Goal: Transaction & Acquisition: Obtain resource

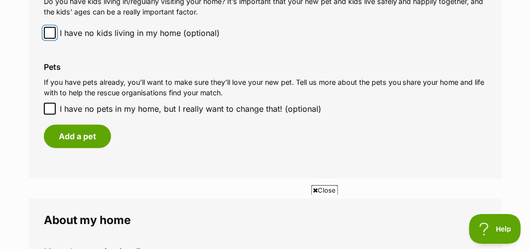
scroll to position [888, 0]
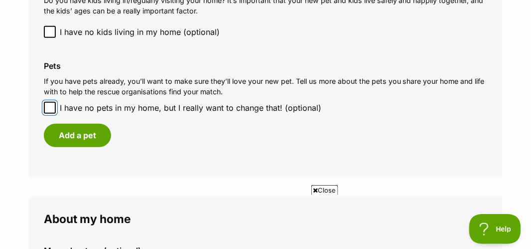
click at [55, 109] on input "I have no pets in my home, but I really want to change that! (optional)" at bounding box center [50, 108] width 12 height 12
checkbox input "true"
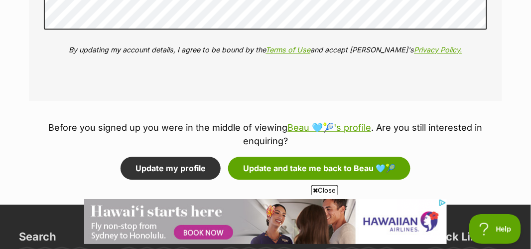
scroll to position [1245, 0]
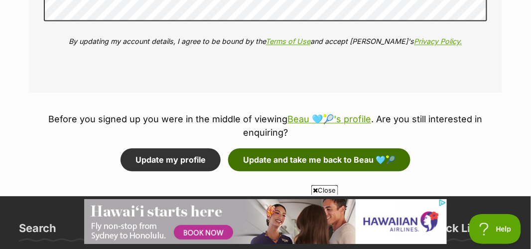
click at [268, 166] on button "Update and take me back to Beau 🩵🎾" at bounding box center [319, 159] width 182 height 23
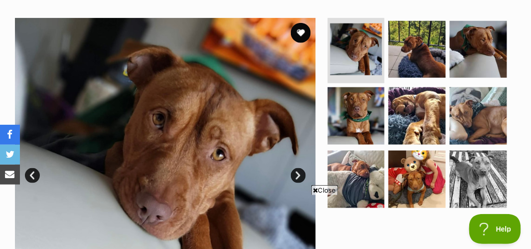
scroll to position [188, 0]
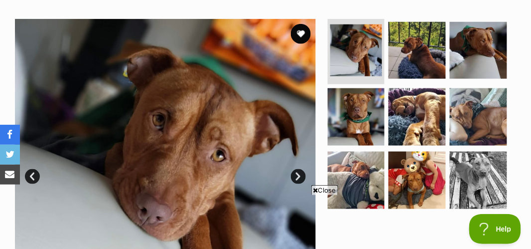
click at [301, 173] on link "Next" at bounding box center [298, 176] width 15 height 15
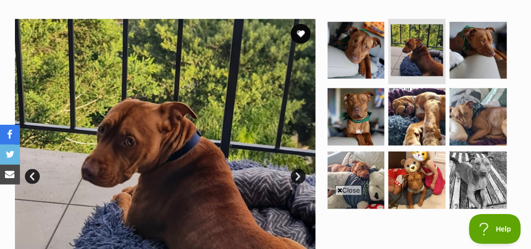
scroll to position [183, 0]
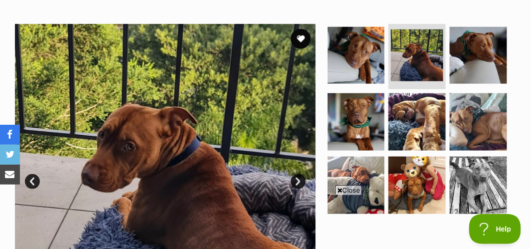
click at [303, 178] on link "Next" at bounding box center [298, 181] width 15 height 15
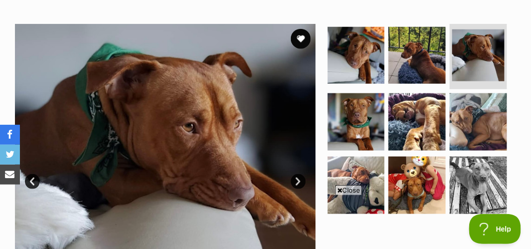
click at [303, 178] on link "Next" at bounding box center [298, 181] width 15 height 15
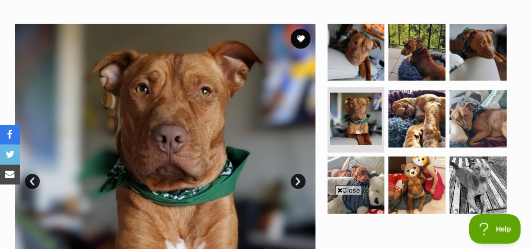
click at [301, 178] on link "Next" at bounding box center [298, 181] width 15 height 15
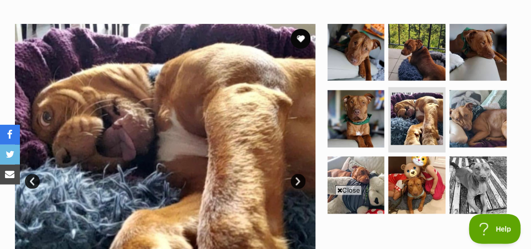
click at [304, 178] on link "Next" at bounding box center [298, 181] width 15 height 15
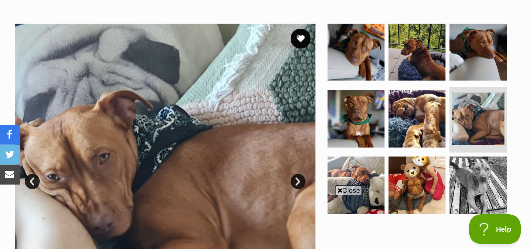
click at [303, 181] on link "Next" at bounding box center [298, 181] width 15 height 15
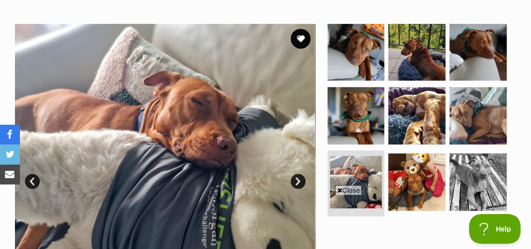
click at [295, 182] on link "Next" at bounding box center [298, 181] width 15 height 15
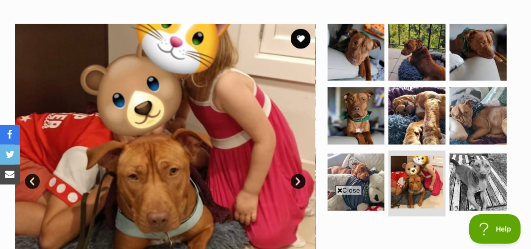
click at [304, 182] on link "Next" at bounding box center [298, 181] width 15 height 15
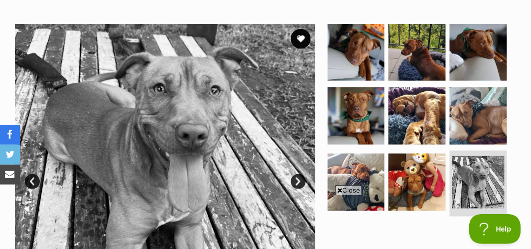
click at [301, 182] on link "Next" at bounding box center [298, 181] width 15 height 15
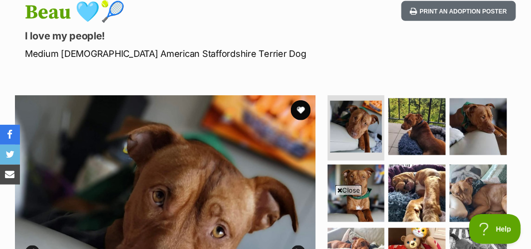
scroll to position [0, 0]
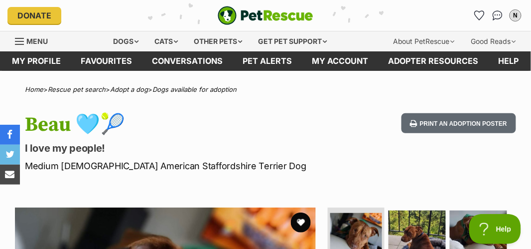
click at [40, 42] on span "Menu" at bounding box center [36, 41] width 21 height 8
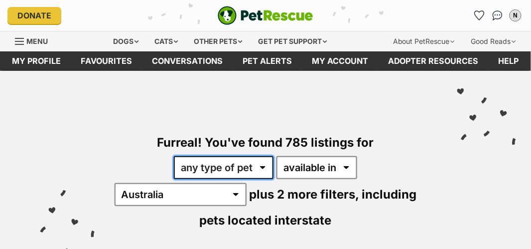
click at [205, 170] on select "any type of pet cats dogs other pets" at bounding box center [224, 167] width 100 height 23
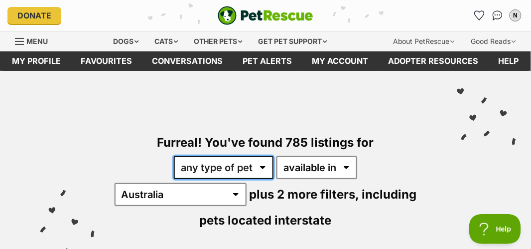
select select "Dogs"
click at [174, 156] on select "any type of pet cats dogs other pets" at bounding box center [224, 167] width 100 height 23
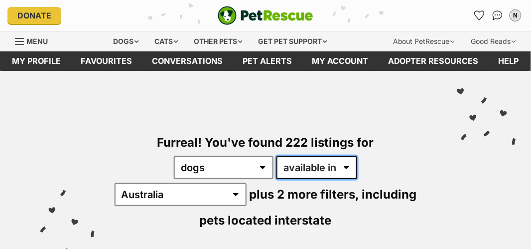
click at [294, 168] on select "available in located in" at bounding box center [317, 167] width 81 height 23
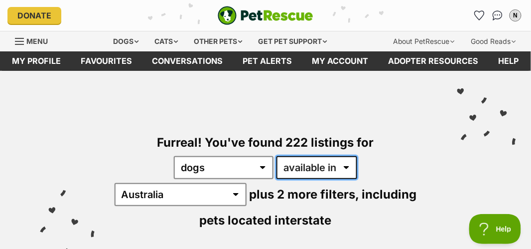
click at [286, 170] on select "available in located in" at bounding box center [317, 167] width 81 height 23
select select "disabled"
click at [277, 156] on select "available in located in" at bounding box center [317, 167] width 81 height 23
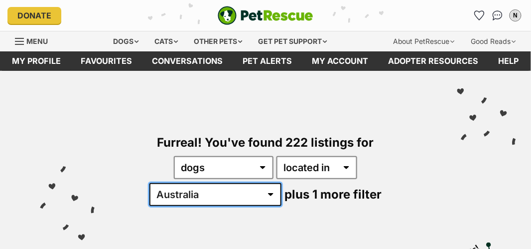
click at [282, 183] on select "Australia NSW QLD VIC WA" at bounding box center [216, 194] width 132 height 23
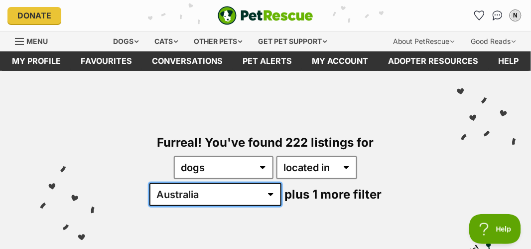
select select "[GEOGRAPHIC_DATA]"
click at [282, 183] on select "Australia NSW QLD VIC WA" at bounding box center [216, 194] width 132 height 23
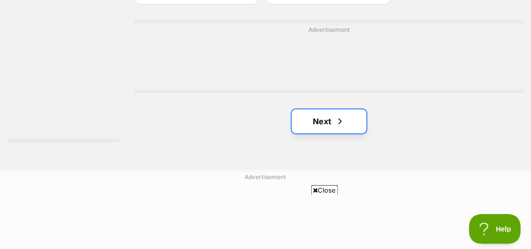
click at [341, 133] on link "Next" at bounding box center [329, 121] width 75 height 24
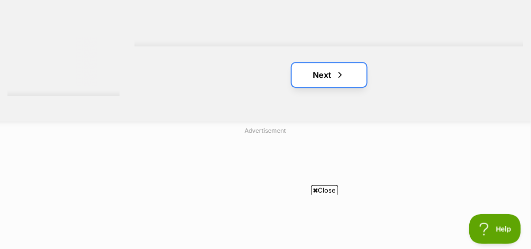
scroll to position [2197, 0]
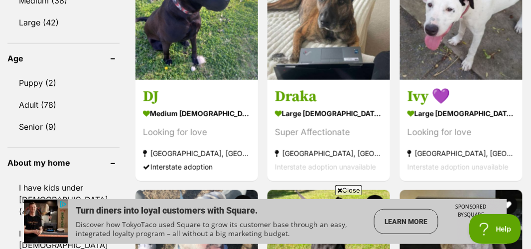
scroll to position [955, 0]
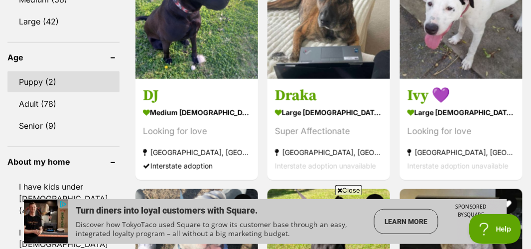
click at [45, 71] on link "Puppy (2)" at bounding box center [63, 81] width 112 height 21
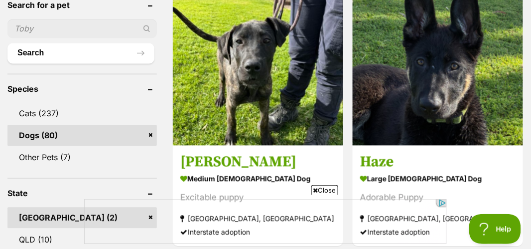
click at [100, 134] on link "Dogs (80)" at bounding box center [82, 135] width 150 height 21
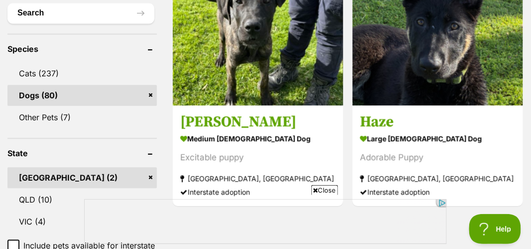
scroll to position [425, 0]
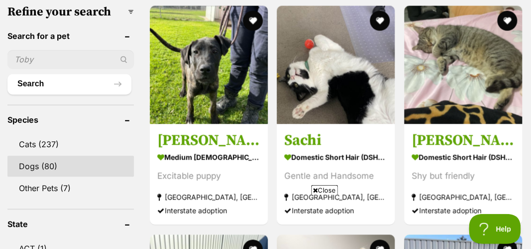
click at [42, 177] on link "Dogs (80)" at bounding box center [70, 166] width 127 height 21
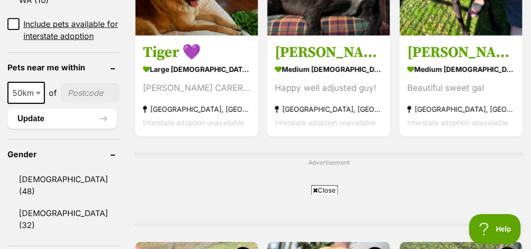
click at [32, 92] on span "50km" at bounding box center [25, 93] width 35 height 14
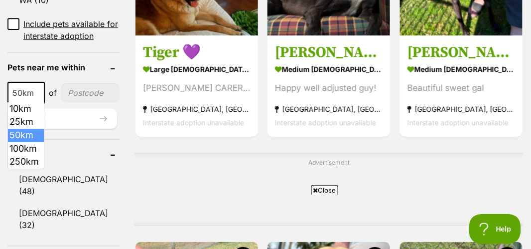
select select "10"
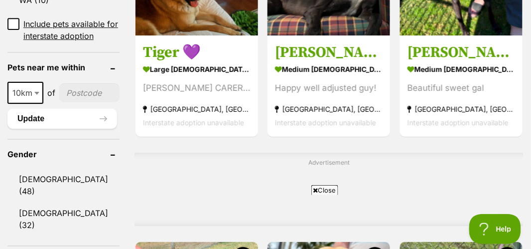
click at [88, 88] on input"] "postcode" at bounding box center [89, 92] width 60 height 19
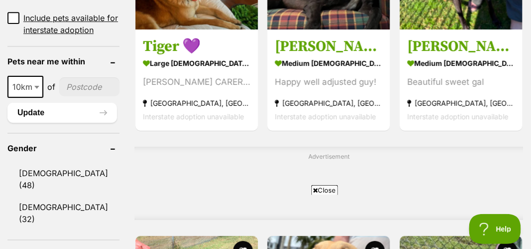
scroll to position [718, 0]
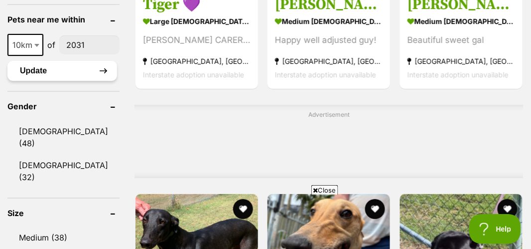
type input"] "2031"
click at [76, 71] on button "Update" at bounding box center [62, 71] width 110 height 20
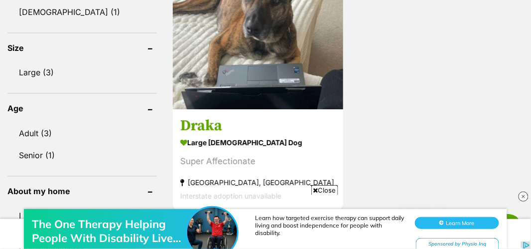
scroll to position [667, 0]
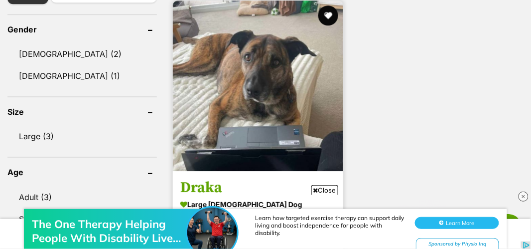
click at [306, 81] on img at bounding box center [258, 85] width 170 height 170
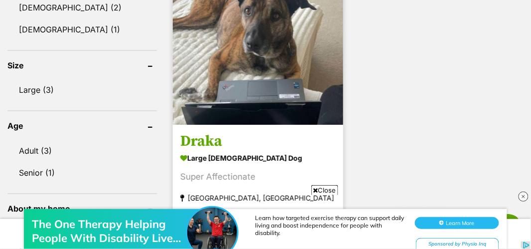
scroll to position [651, 0]
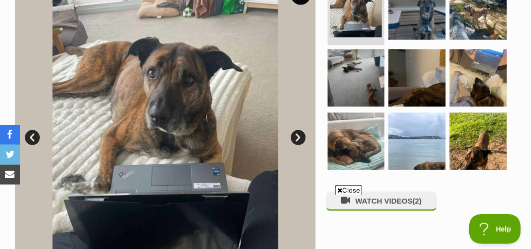
click at [305, 143] on img at bounding box center [165, 130] width 301 height 301
click at [300, 143] on link "Next" at bounding box center [298, 137] width 15 height 15
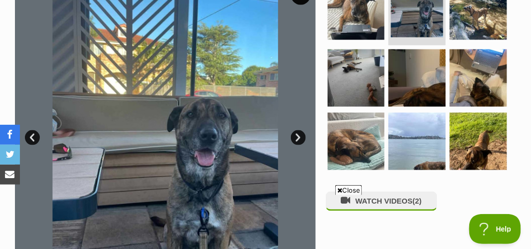
click at [298, 137] on link "Next" at bounding box center [298, 137] width 15 height 15
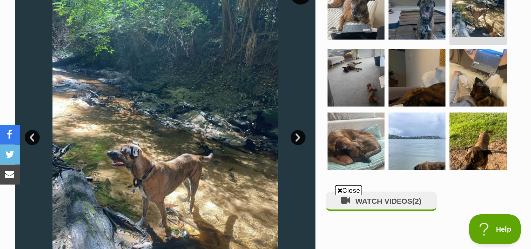
click at [297, 140] on link "Next" at bounding box center [298, 137] width 15 height 15
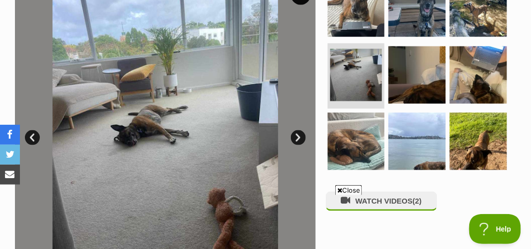
click at [299, 140] on link "Next" at bounding box center [298, 137] width 15 height 15
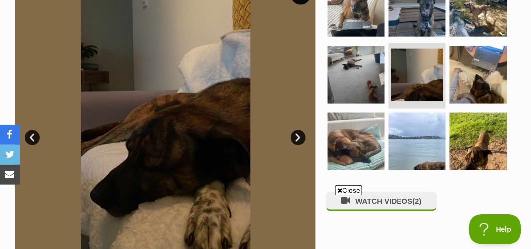
click at [304, 139] on link "Next" at bounding box center [298, 137] width 15 height 15
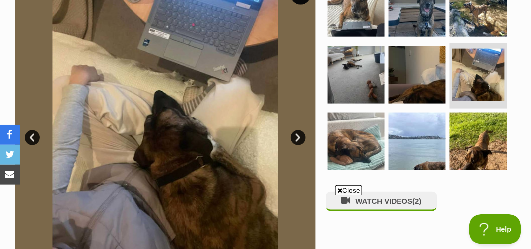
click at [302, 142] on link "Next" at bounding box center [298, 137] width 15 height 15
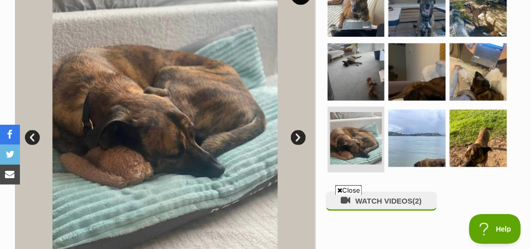
click at [296, 142] on link "Next" at bounding box center [298, 137] width 15 height 15
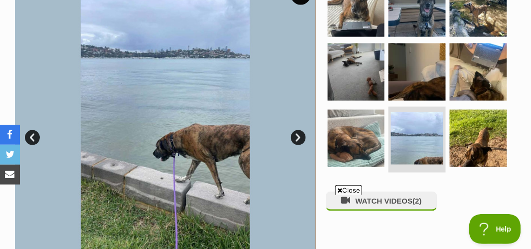
click at [302, 136] on link "Next" at bounding box center [298, 137] width 15 height 15
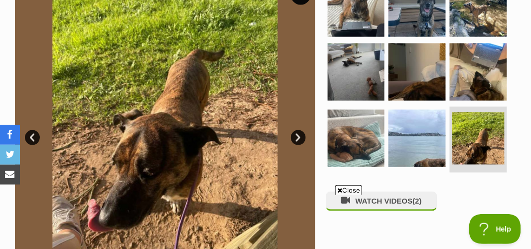
click at [305, 142] on img at bounding box center [165, 130] width 301 height 301
click at [301, 143] on link "Next" at bounding box center [298, 137] width 15 height 15
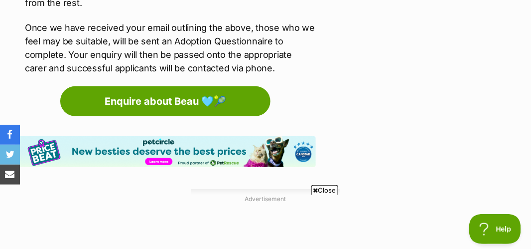
scroll to position [1675, 0]
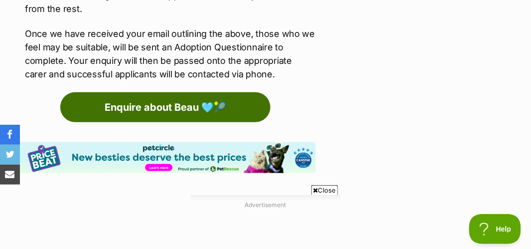
click at [234, 92] on link "Enquire about Beau 🩵🎾" at bounding box center [165, 107] width 210 height 30
